Goal: Transaction & Acquisition: Book appointment/travel/reservation

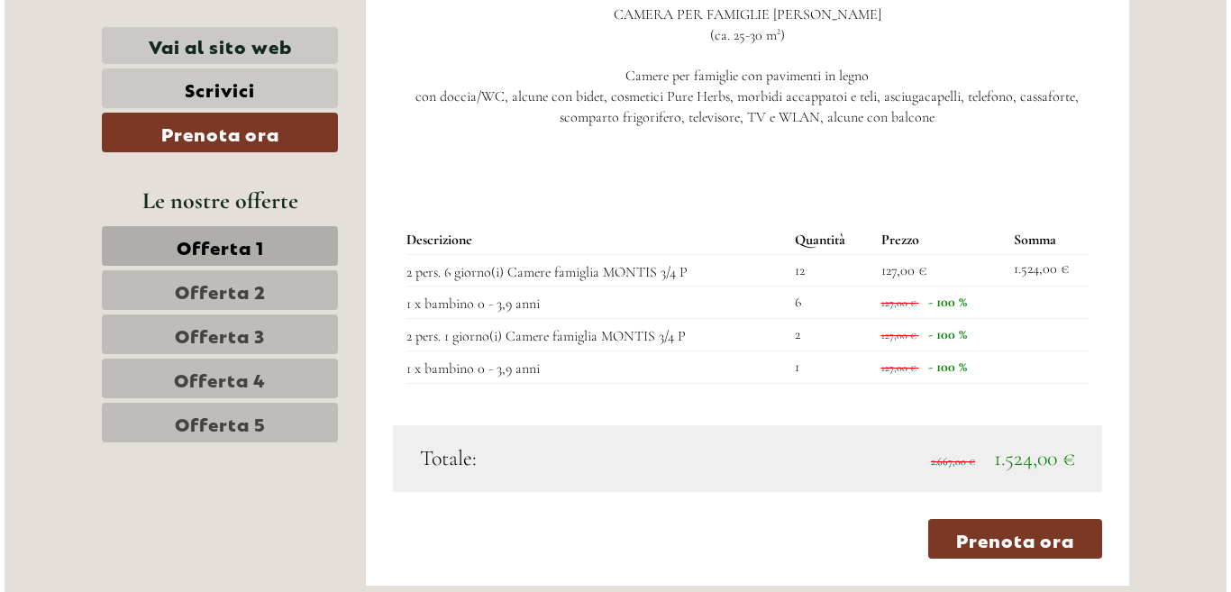
scroll to position [2219, 0]
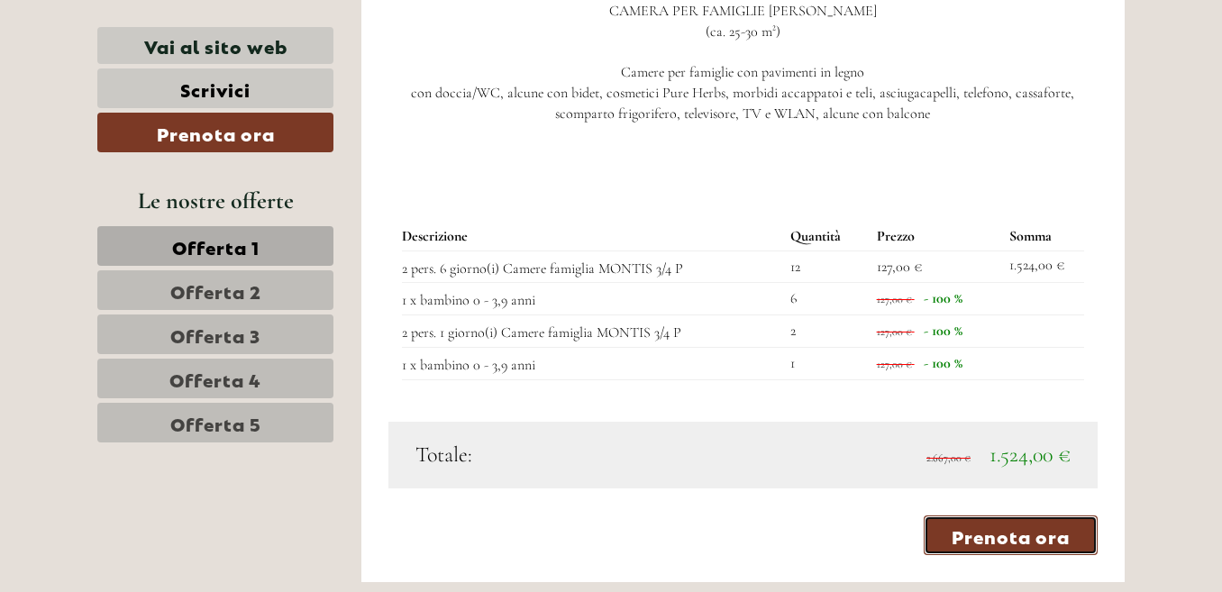
click at [988, 518] on link "Prenota ora" at bounding box center [1010, 535] width 174 height 40
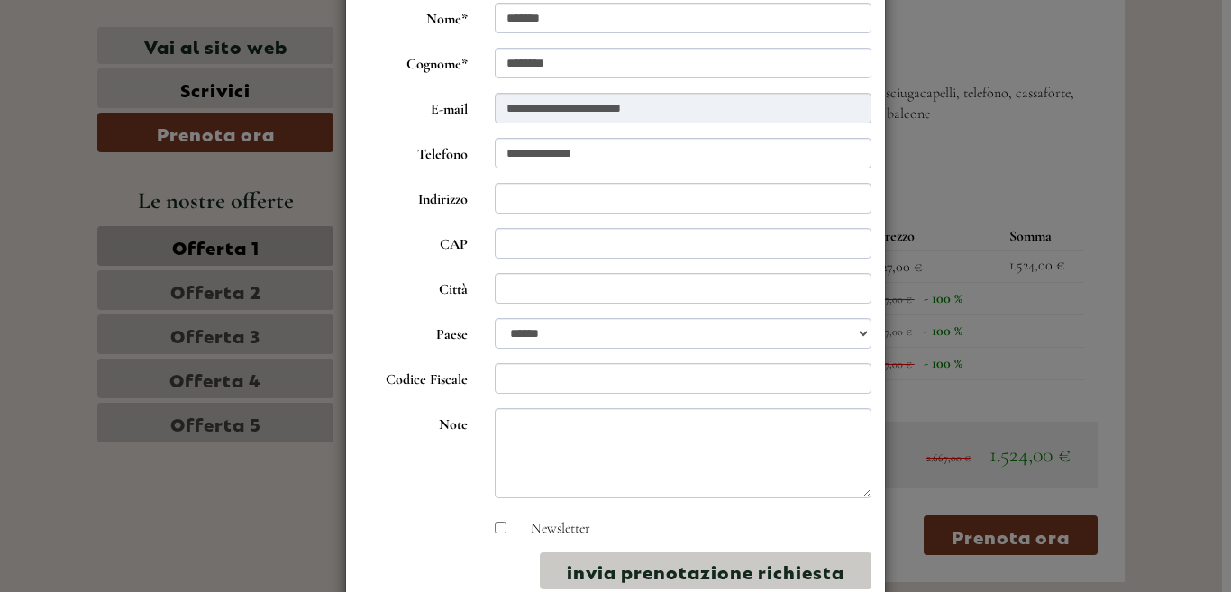
scroll to position [177, 0]
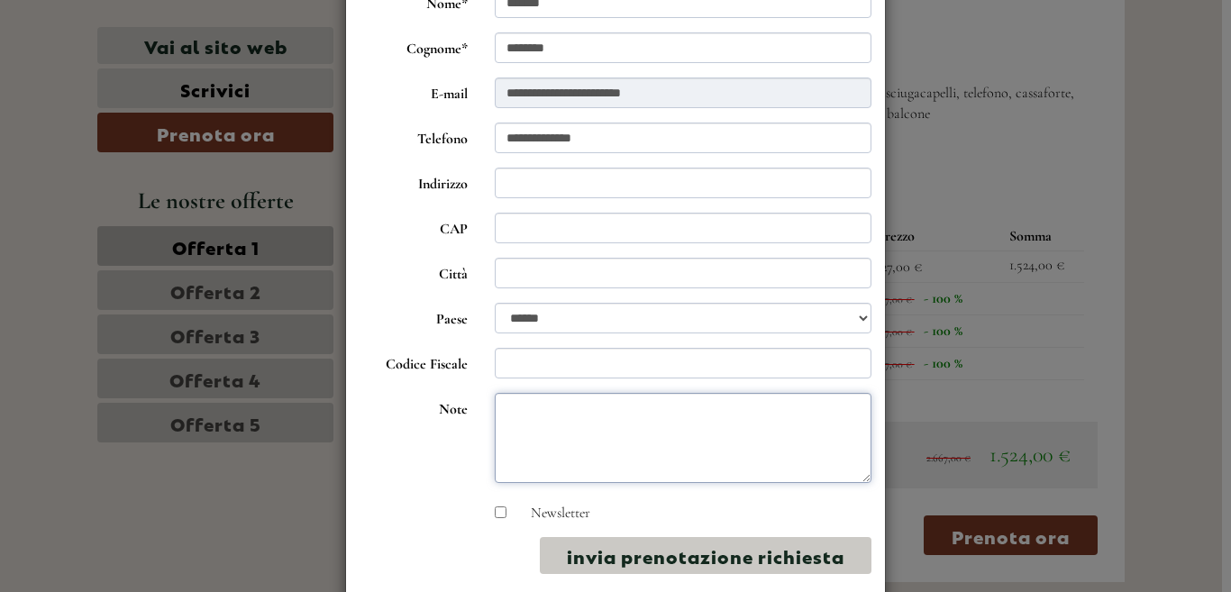
click at [532, 411] on textarea "Note" at bounding box center [683, 438] width 377 height 90
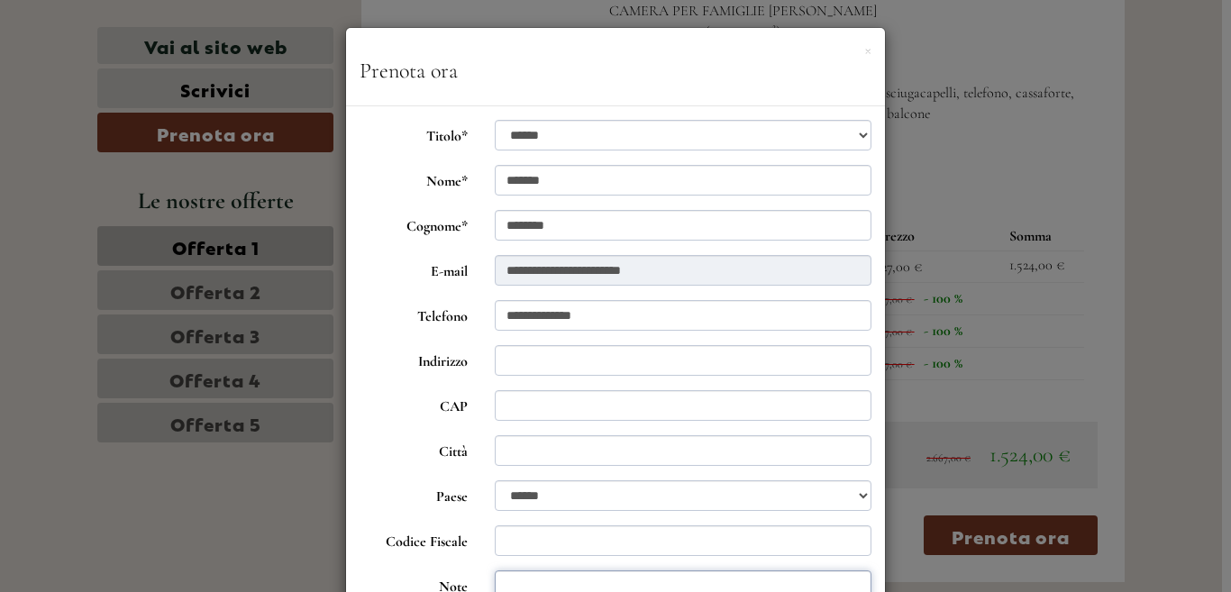
scroll to position [0, 0]
click at [864, 50] on button "×" at bounding box center [867, 49] width 7 height 19
click at [860, 50] on div "× Prenota ora" at bounding box center [615, 67] width 539 height 78
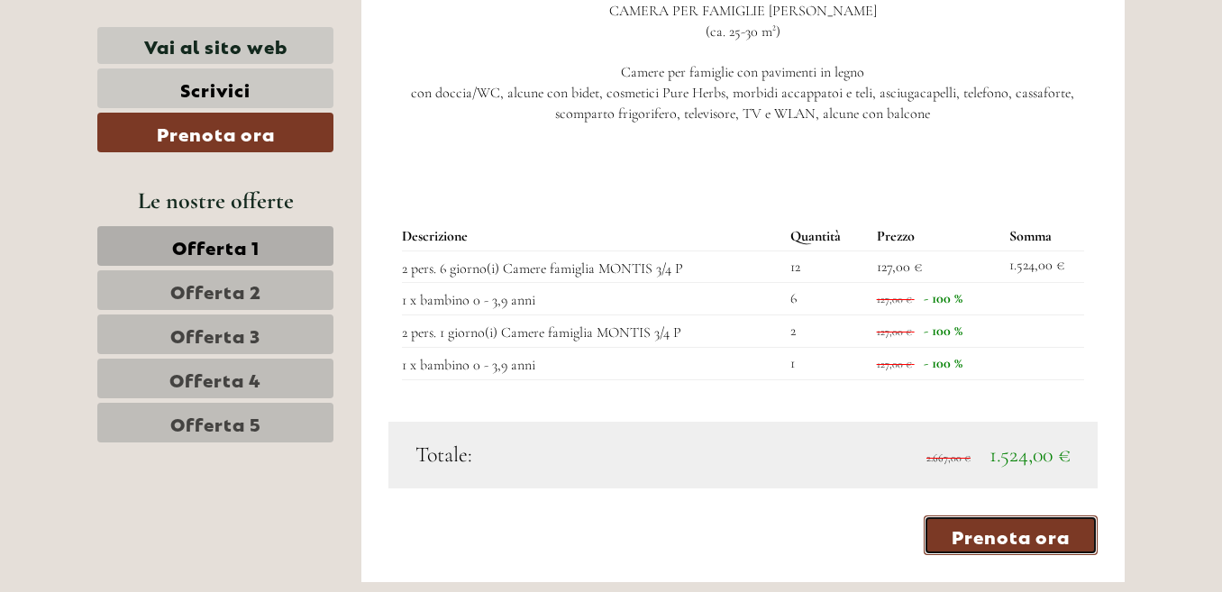
click at [989, 515] on link "Prenota ora" at bounding box center [1010, 535] width 174 height 40
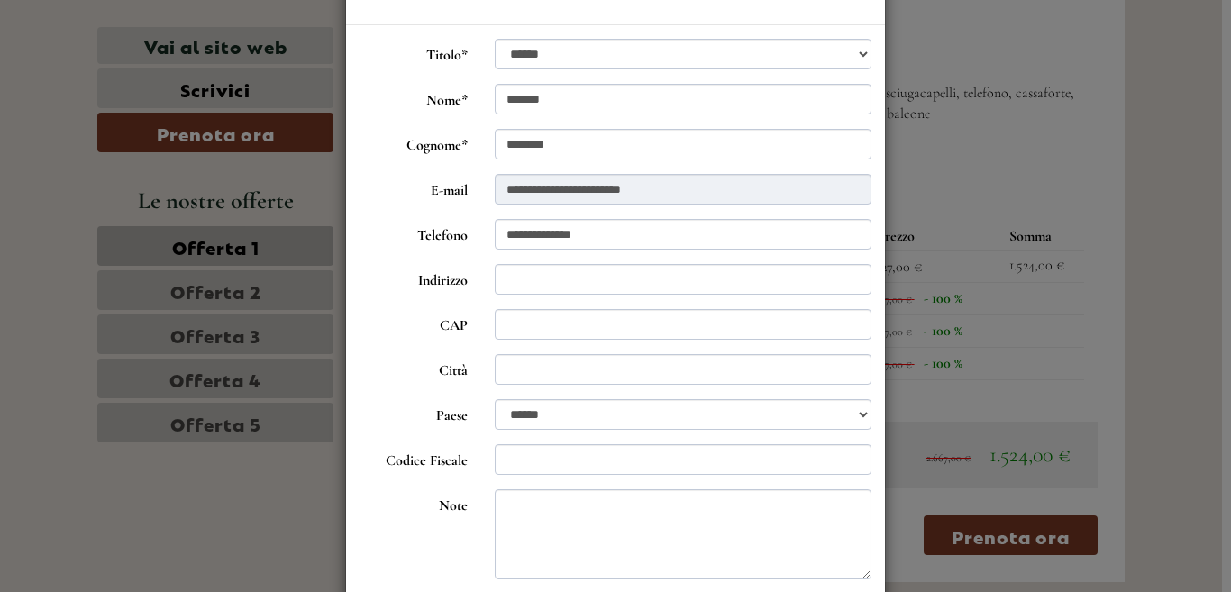
scroll to position [88, 0]
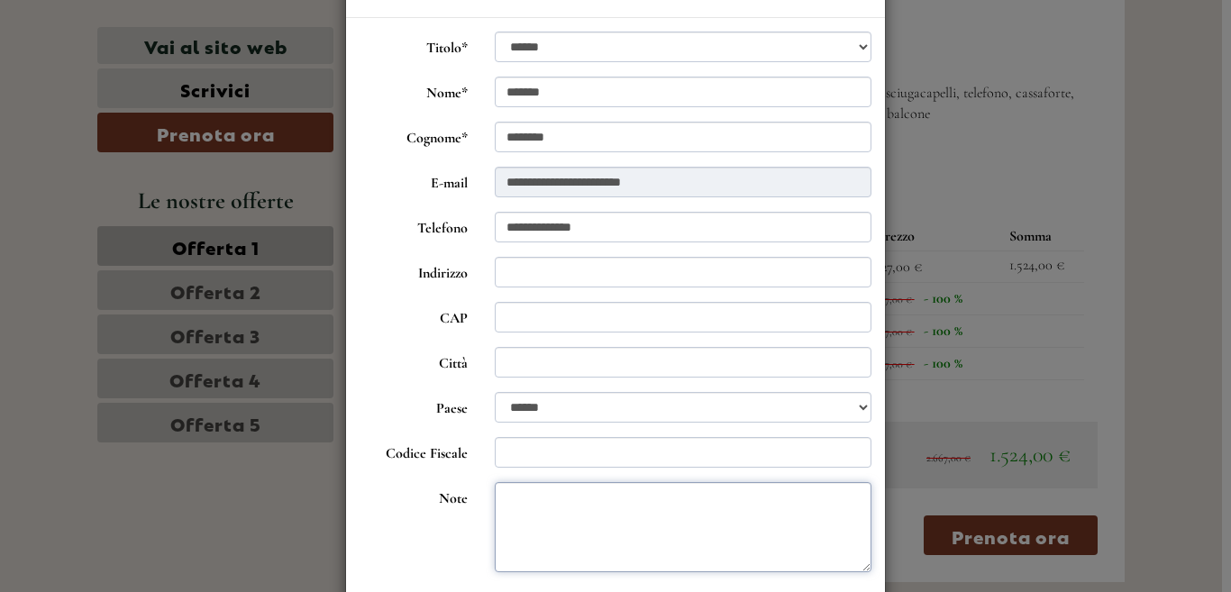
click at [522, 501] on textarea "Note" at bounding box center [683, 527] width 377 height 90
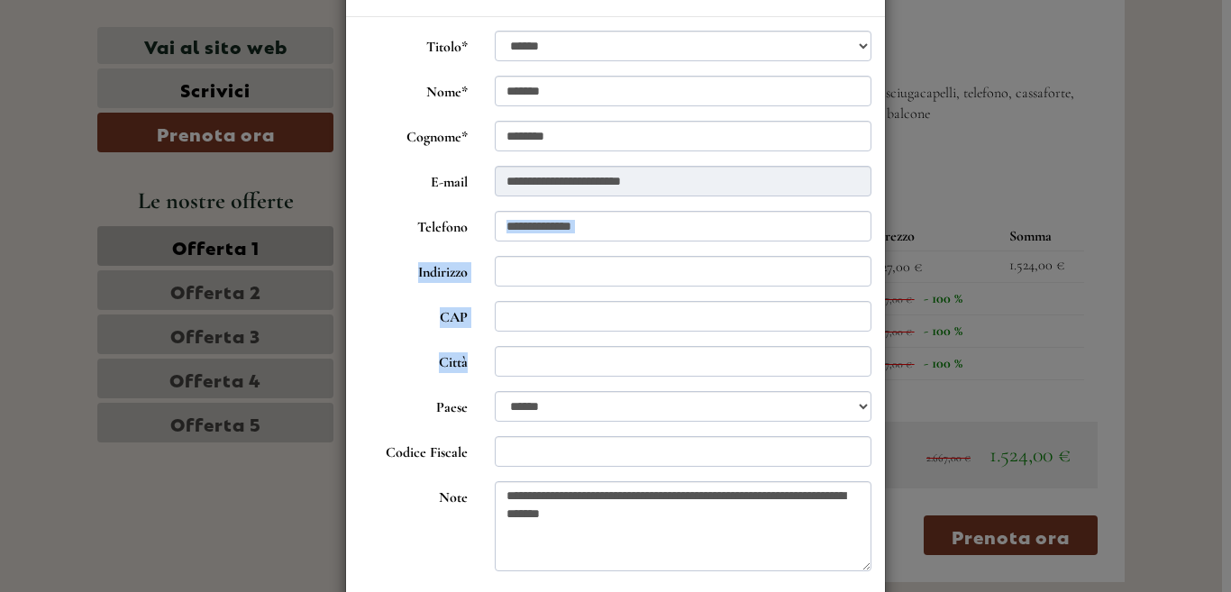
drag, startPoint x: 876, startPoint y: 220, endPoint x: 941, endPoint y: 352, distance: 147.9
click at [941, 357] on div "**********" at bounding box center [615, 296] width 1231 height 592
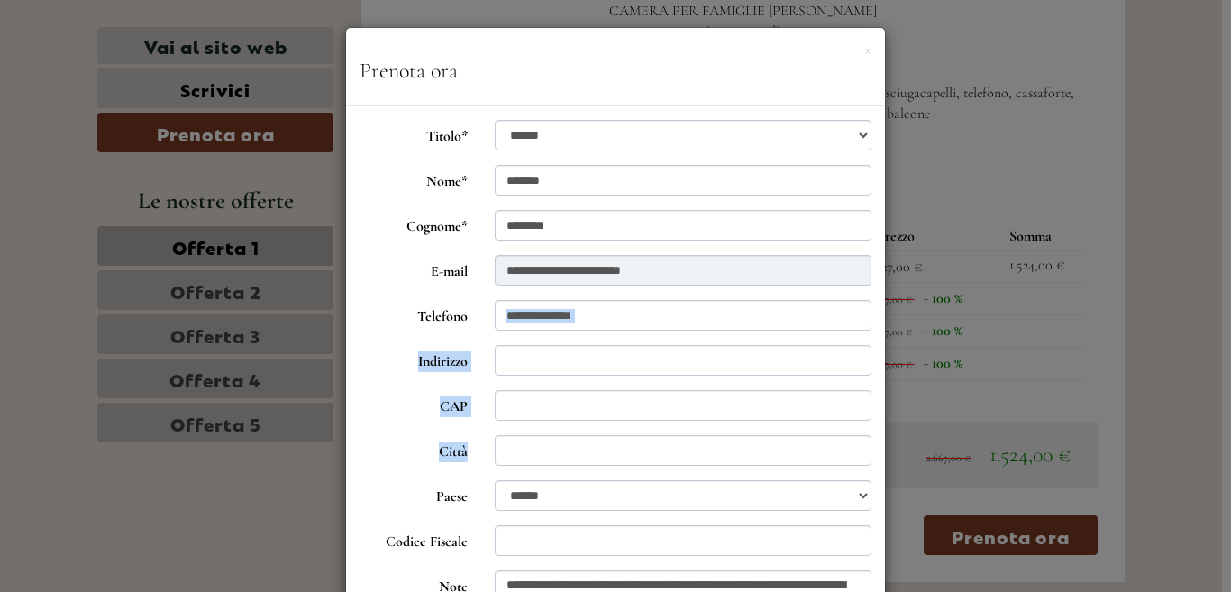
scroll to position [0, 0]
drag, startPoint x: 746, startPoint y: 44, endPoint x: 844, endPoint y: 129, distance: 129.7
click at [844, 129] on div "**********" at bounding box center [615, 434] width 541 height 814
drag, startPoint x: 844, startPoint y: 129, endPoint x: 863, endPoint y: 52, distance: 78.9
click at [864, 52] on button "×" at bounding box center [867, 49] width 7 height 19
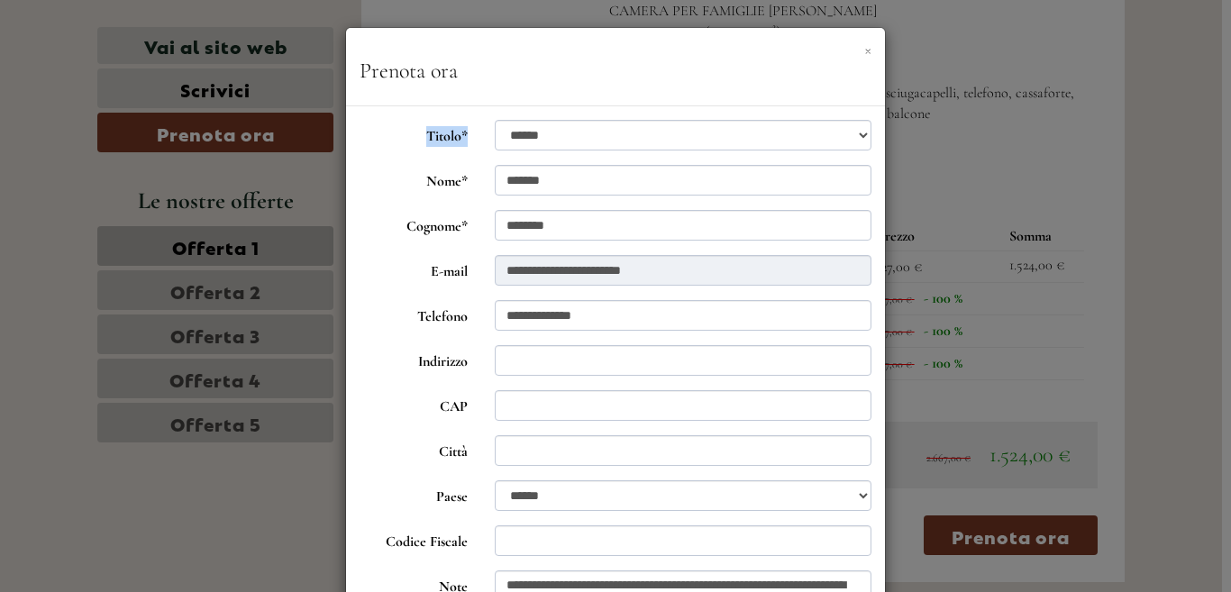
click at [864, 52] on button "×" at bounding box center [867, 49] width 7 height 19
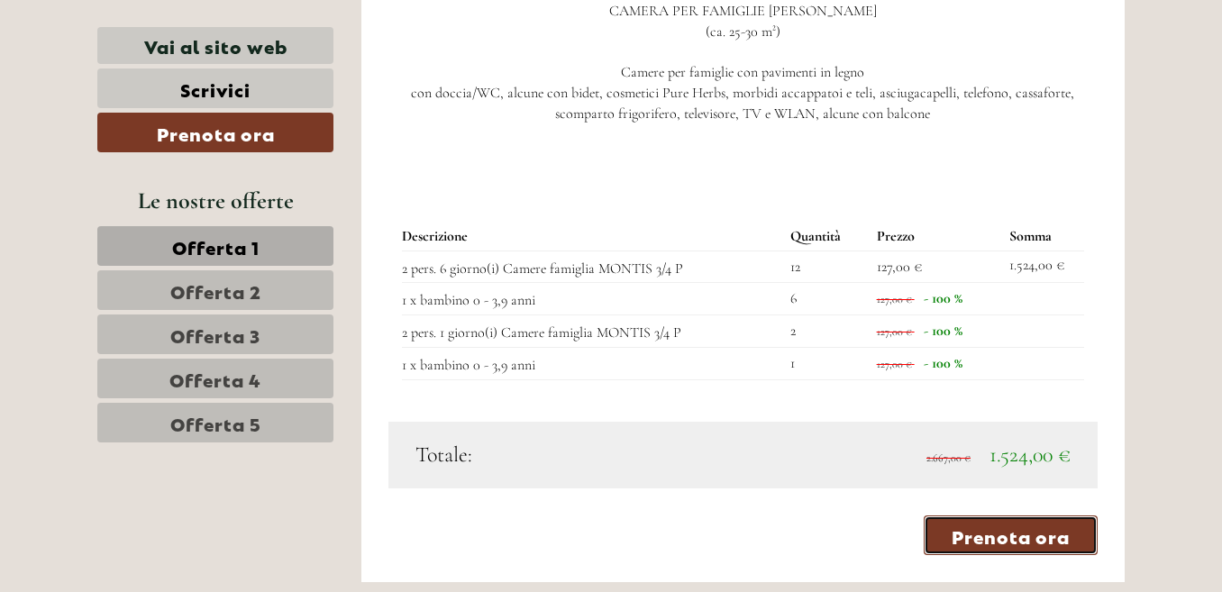
click at [1023, 515] on link "Prenota ora" at bounding box center [1010, 535] width 174 height 40
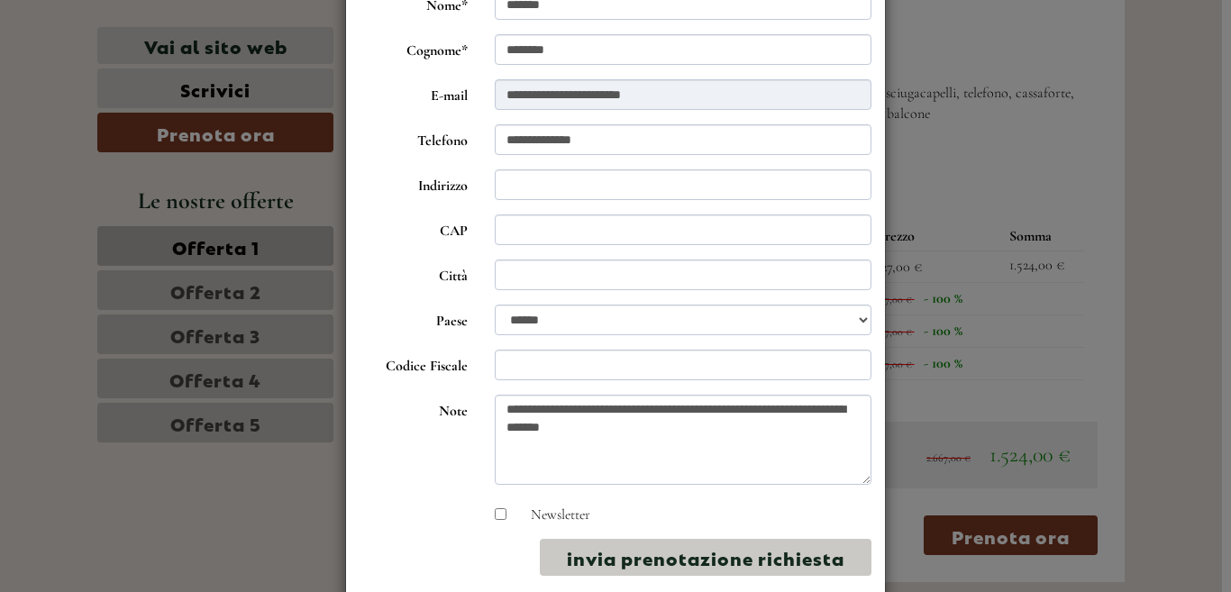
scroll to position [177, 0]
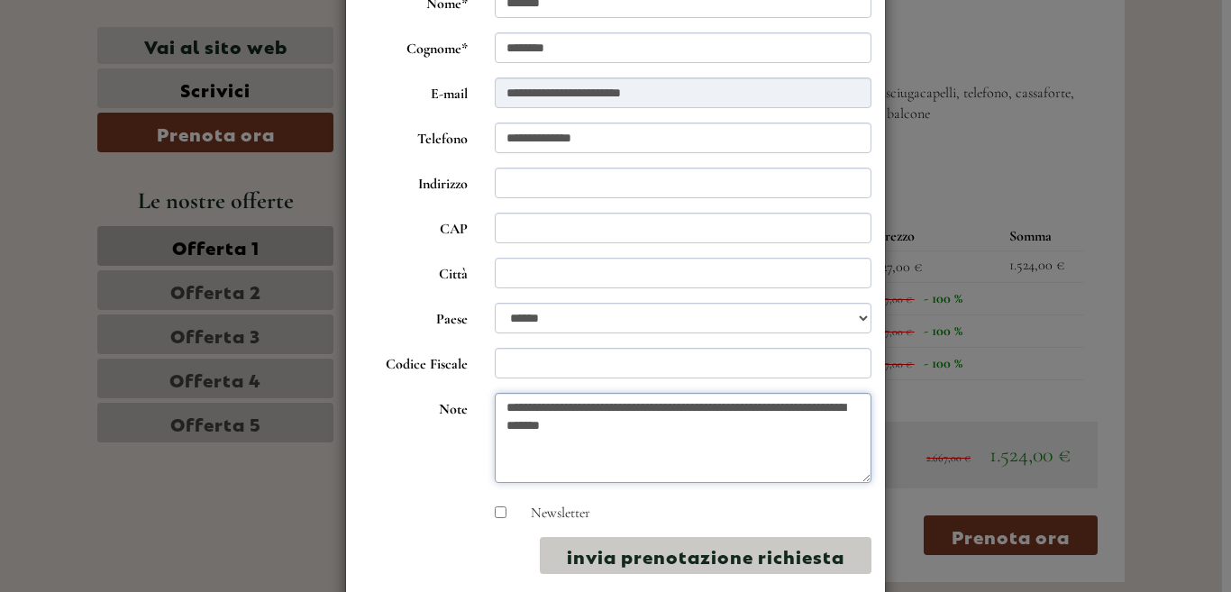
click at [593, 433] on textarea "**********" at bounding box center [683, 438] width 377 height 90
type textarea "**********"
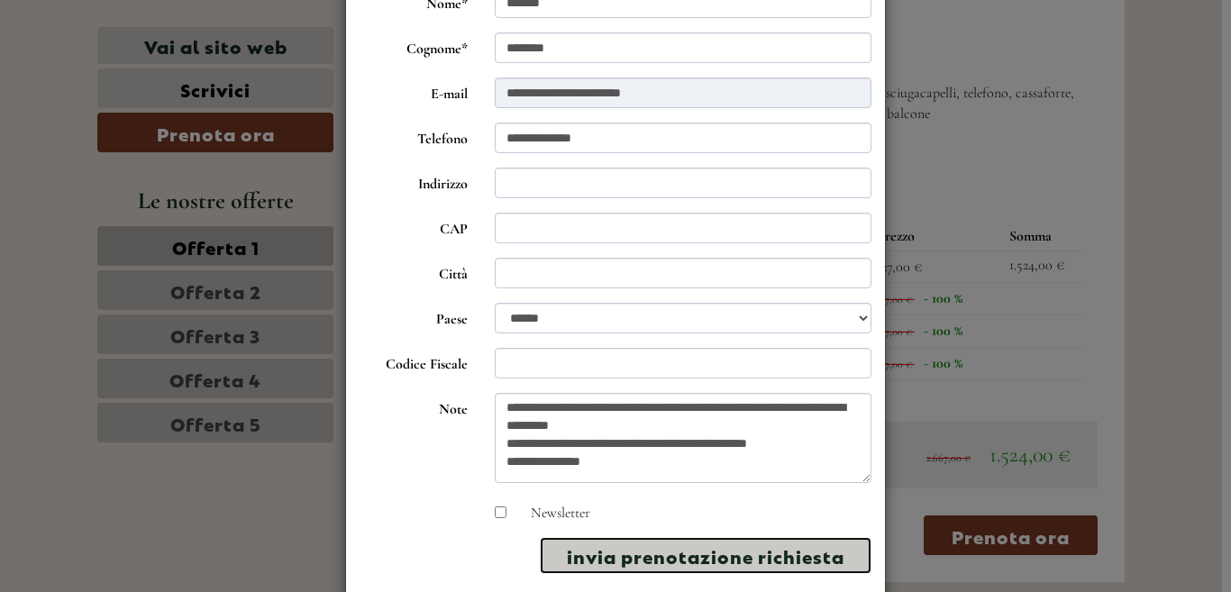
click at [617, 558] on button "invia prenotazione richiesta" at bounding box center [706, 555] width 332 height 37
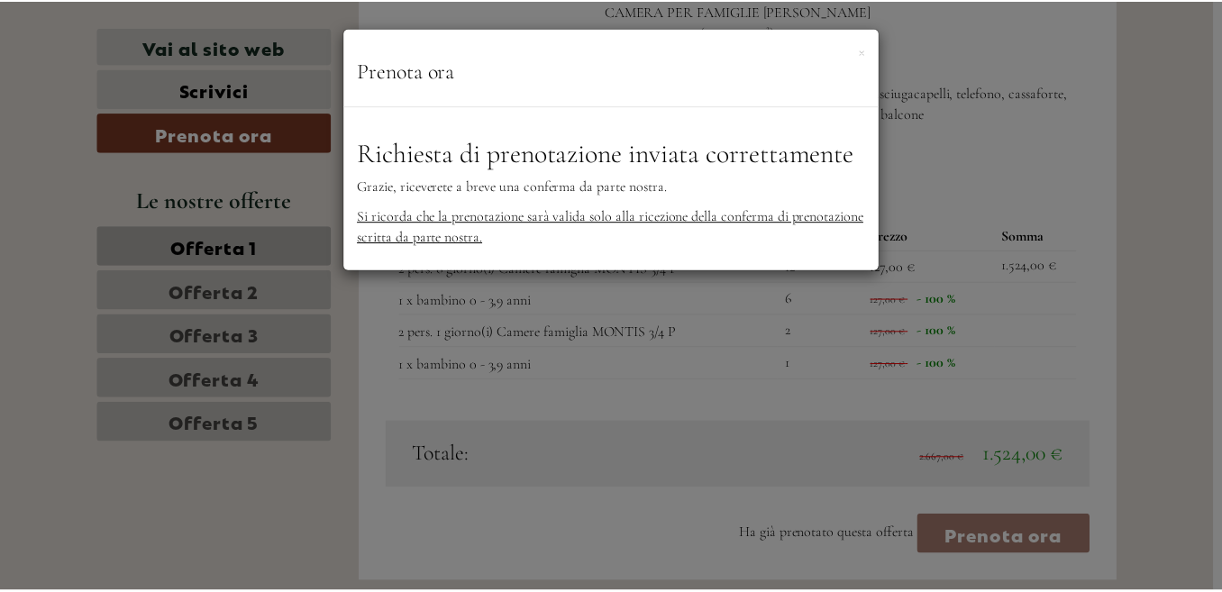
scroll to position [0, 0]
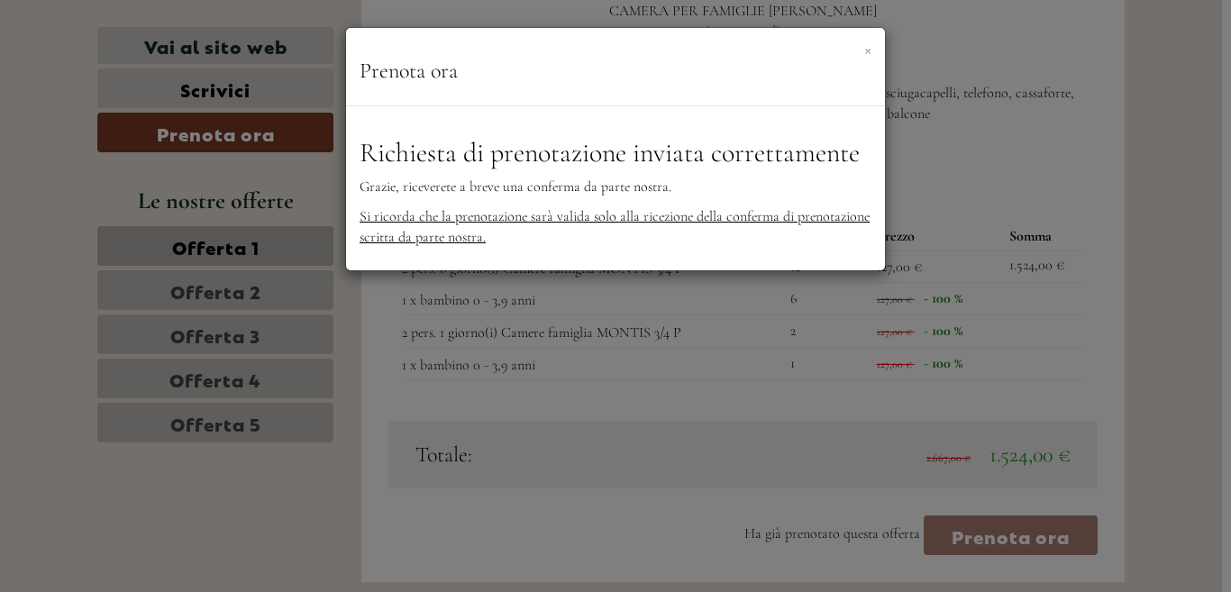
click at [865, 50] on button "×" at bounding box center [867, 49] width 7 height 19
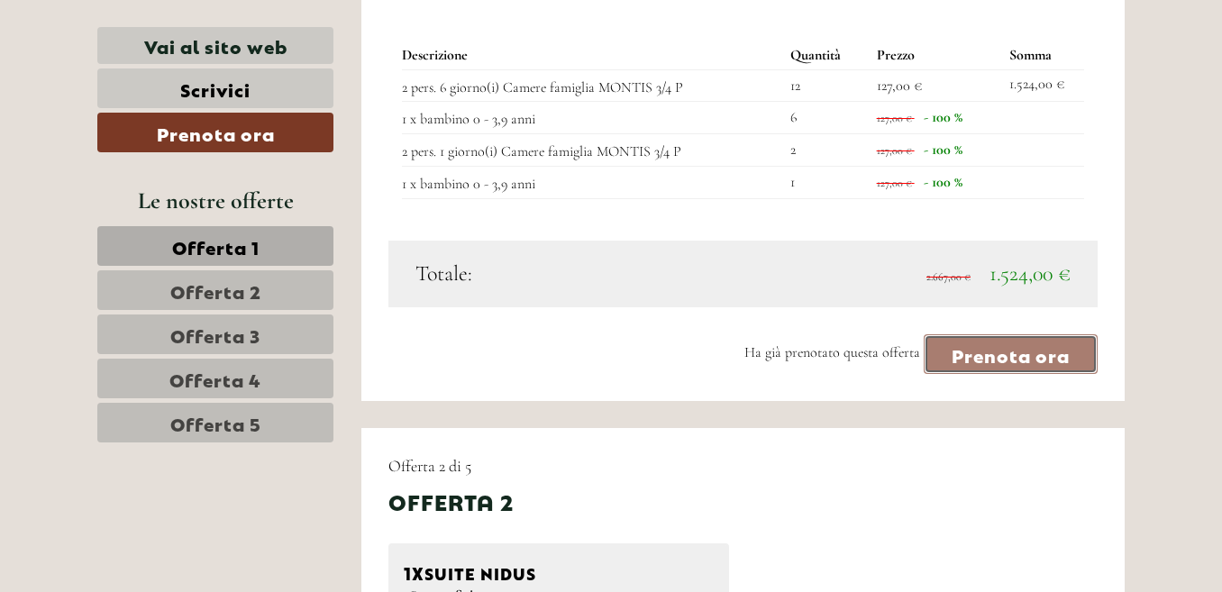
scroll to position [2396, 0]
